Goal: Task Accomplishment & Management: Manage account settings

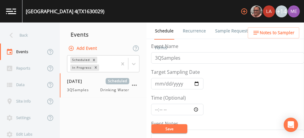
scroll to position [137, 0]
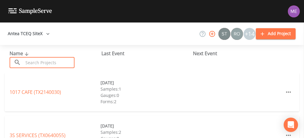
click at [46, 60] on input "text" at bounding box center [48, 62] width 51 height 11
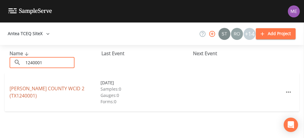
type input "1240001"
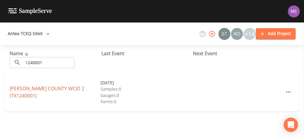
click at [24, 91] on link "[PERSON_NAME] COUNTY WCID 2 (TX1240001)" at bounding box center [47, 92] width 75 height 14
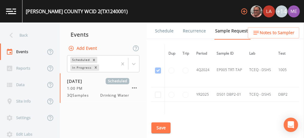
scroll to position [1043, 0]
checkbox input "true"
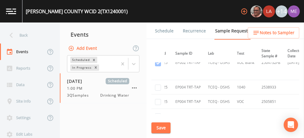
scroll to position [1169, 41]
checkbox input "true"
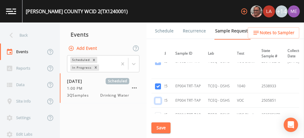
checkbox input "true"
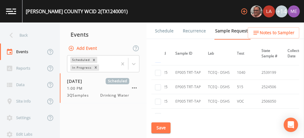
scroll to position [1226, 41]
checkbox input "true"
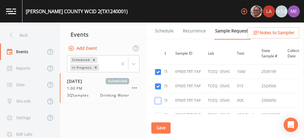
checkbox input "true"
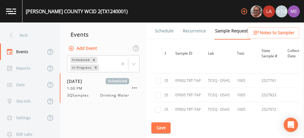
scroll to position [1450, 41]
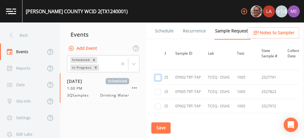
checkbox input "true"
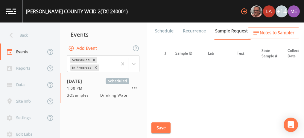
scroll to position [1243, 41]
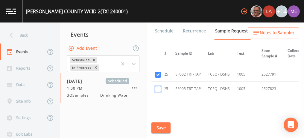
checkbox input "true"
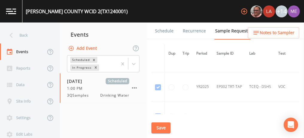
scroll to position [928, 0]
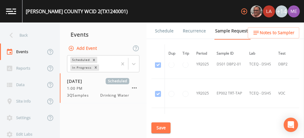
click at [171, 68] on td at bounding box center [172, 64] width 14 height 29
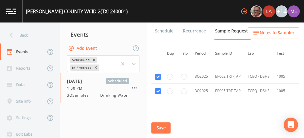
scroll to position [1241, 1]
click at [26, 11] on div "[PERSON_NAME] COUNTY WCID 2 (TX1240001)" at bounding box center [77, 11] width 102 height 7
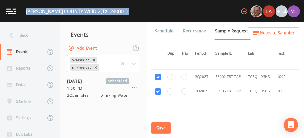
drag, startPoint x: 26, startPoint y: 11, endPoint x: 115, endPoint y: 8, distance: 89.3
click at [115, 8] on div "[PERSON_NAME] COUNTY WCID 2 (TX1240001) +14" at bounding box center [152, 11] width 304 height 22
copy div "[PERSON_NAME] COUNTY WCID 2 (TX1240001) +14"
click at [163, 130] on button "Save" at bounding box center [161, 127] width 19 height 11
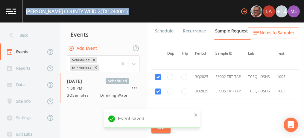
click at [167, 28] on link "Schedule" at bounding box center [164, 30] width 20 height 17
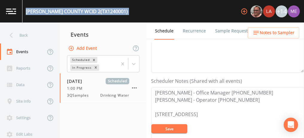
scroll to position [135, 0]
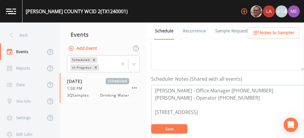
drag, startPoint x: 155, startPoint y: 97, endPoint x: 230, endPoint y: 100, distance: 75.2
click at [230, 100] on textarea "[PERSON_NAME] - Office Manager [PHONE_NUMBER] [PERSON_NAME] - Operator [PHONE_N…" at bounding box center [227, 123] width 153 height 76
